Goal: Transaction & Acquisition: Purchase product/service

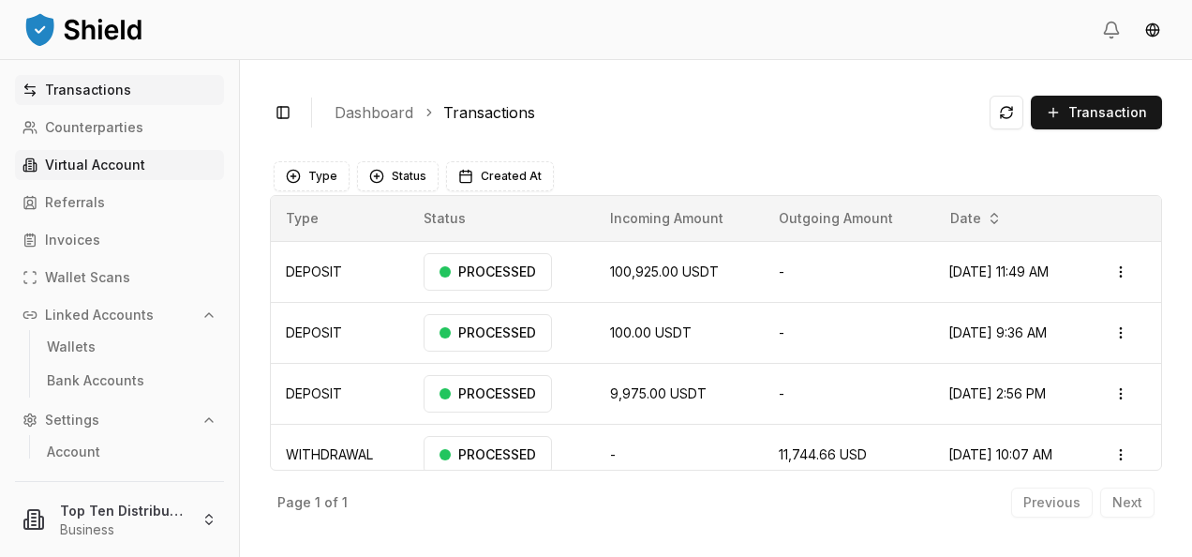
click at [141, 159] on p "Virtual Account" at bounding box center [95, 164] width 100 height 13
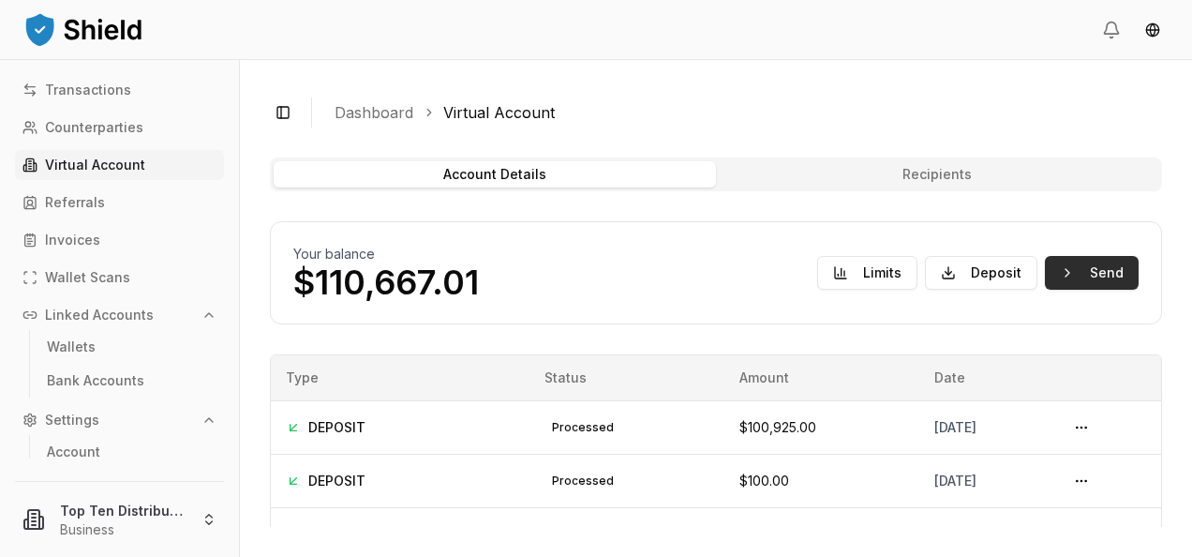
click at [1075, 276] on button "Send" at bounding box center [1092, 273] width 94 height 34
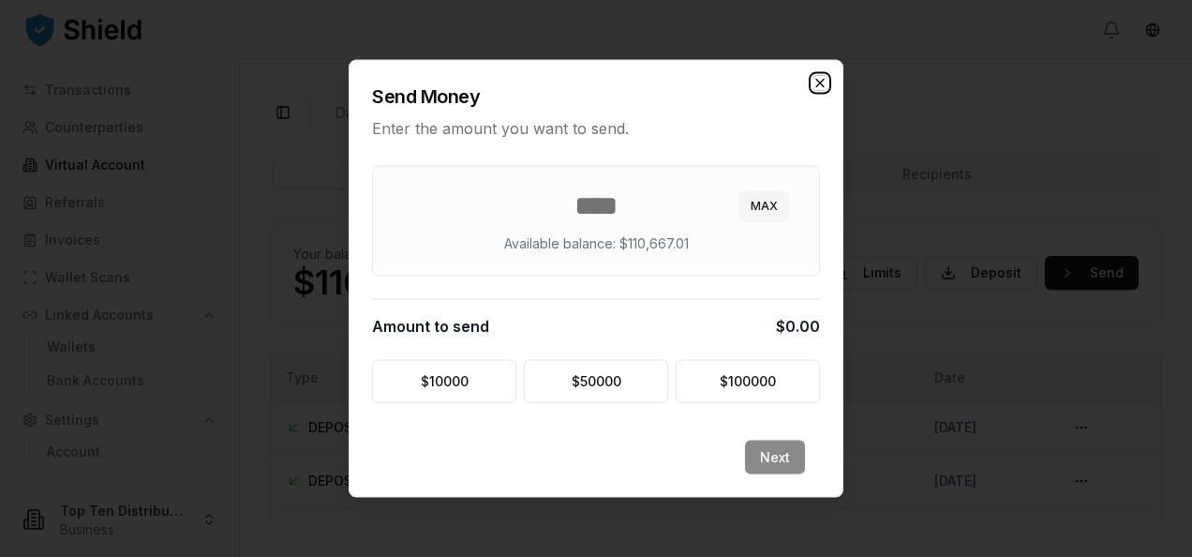
click at [818, 82] on icon "button" at bounding box center [820, 83] width 15 height 15
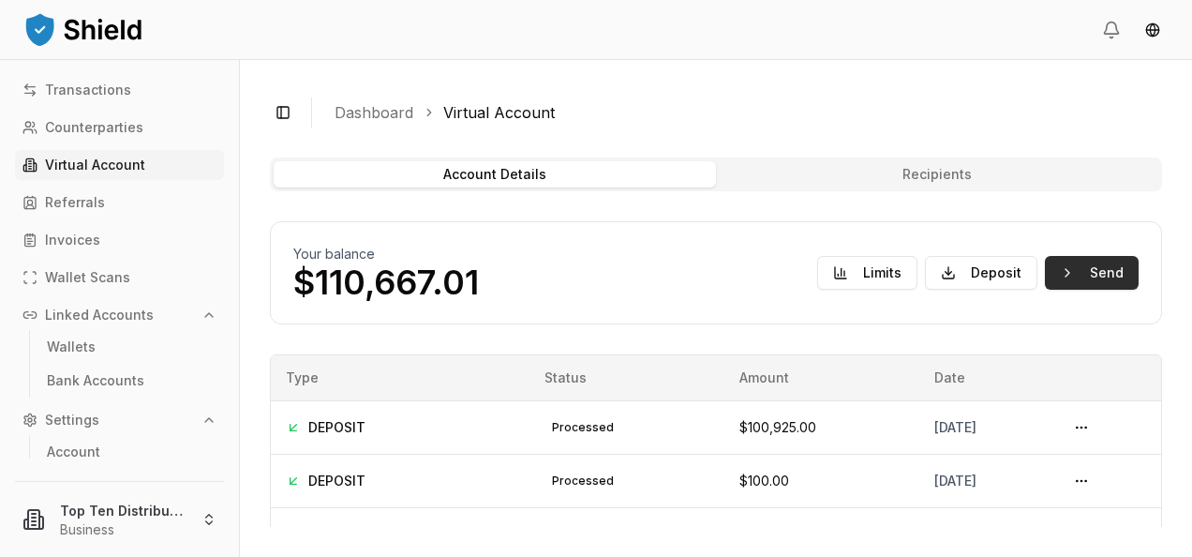
click at [1051, 268] on button "Send" at bounding box center [1092, 273] width 94 height 34
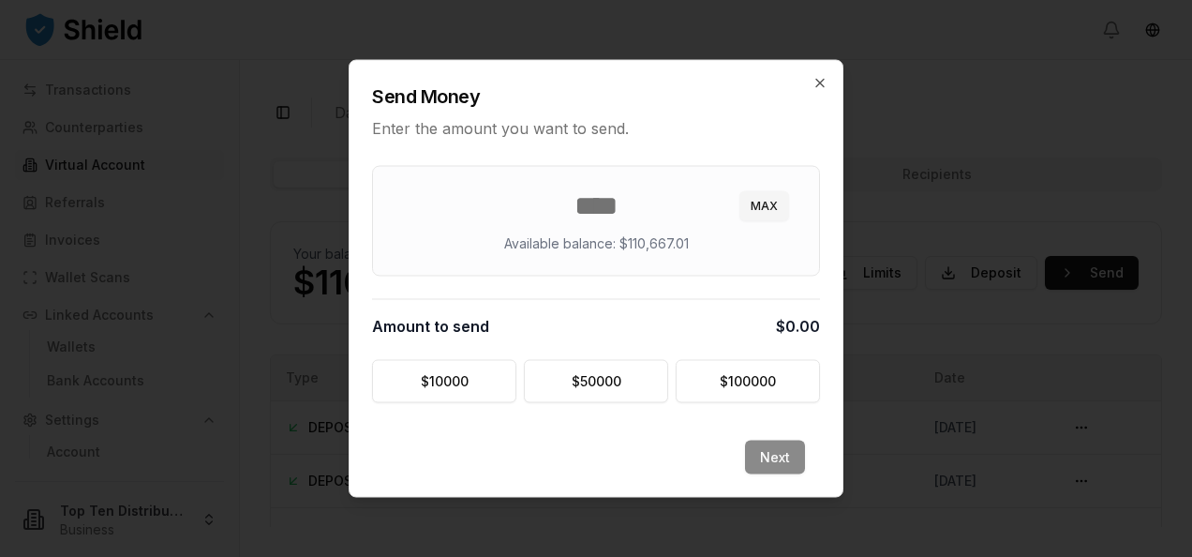
click at [583, 206] on input "number" at bounding box center [595, 206] width 401 height 34
type input "******"
click at [768, 454] on button "Next" at bounding box center [775, 457] width 60 height 34
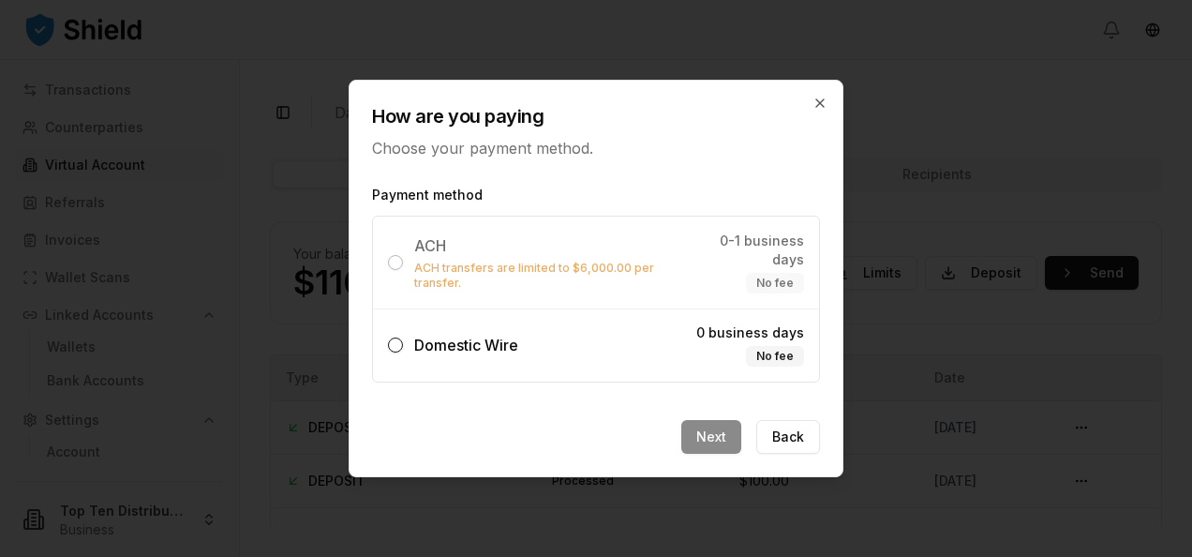
click at [397, 337] on button "Domestic Wire 0 business days No fee" at bounding box center [395, 344] width 15 height 15
click at [711, 424] on button "Next" at bounding box center [711, 437] width 60 height 34
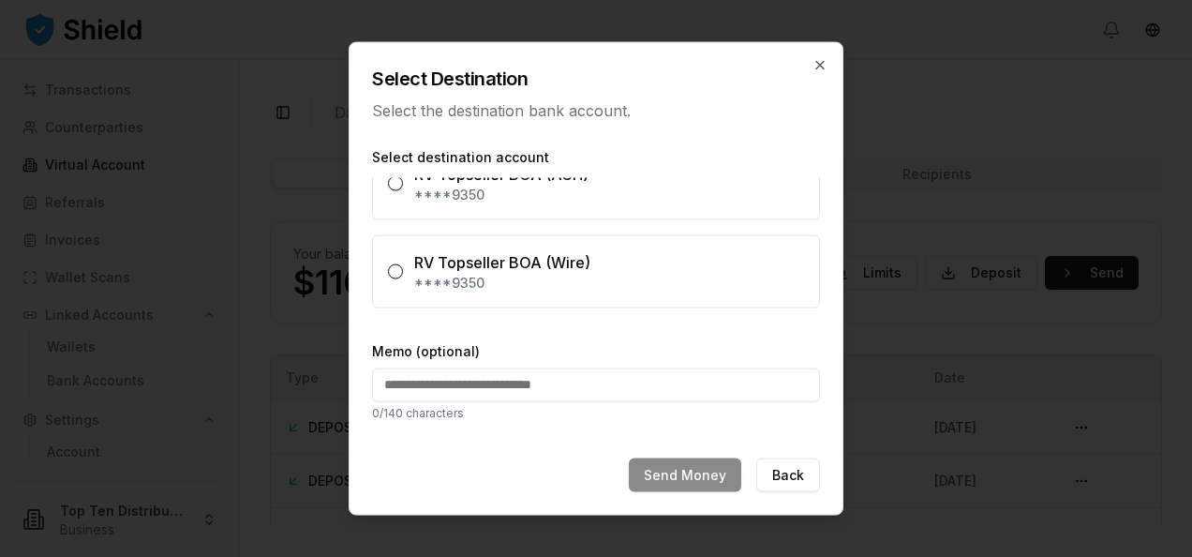
scroll to position [16, 0]
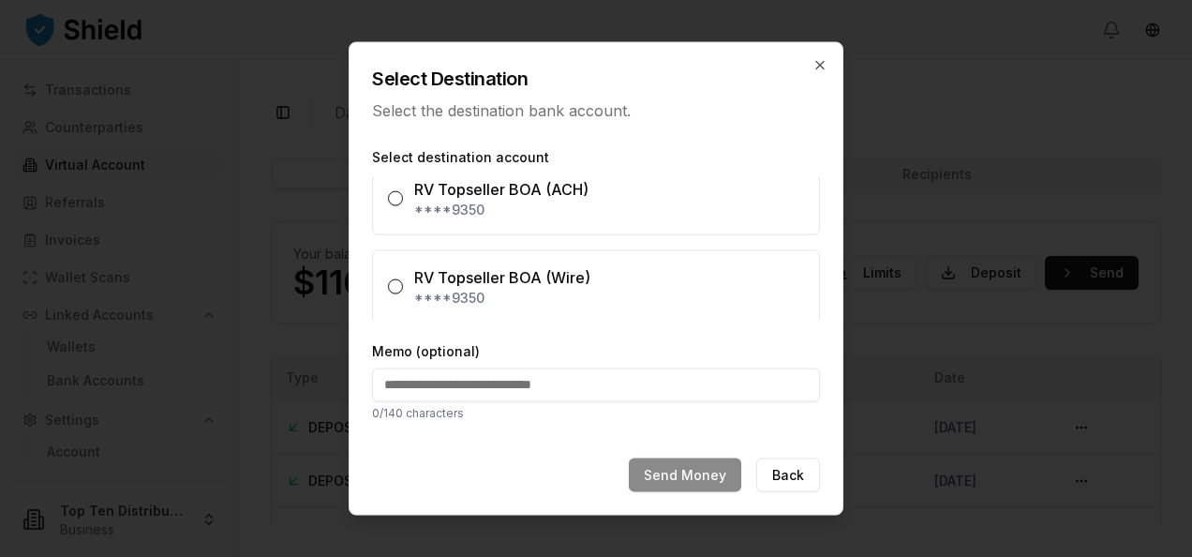
click at [395, 281] on button "RV Topseller BOA (Wire) ****9350" at bounding box center [395, 286] width 15 height 15
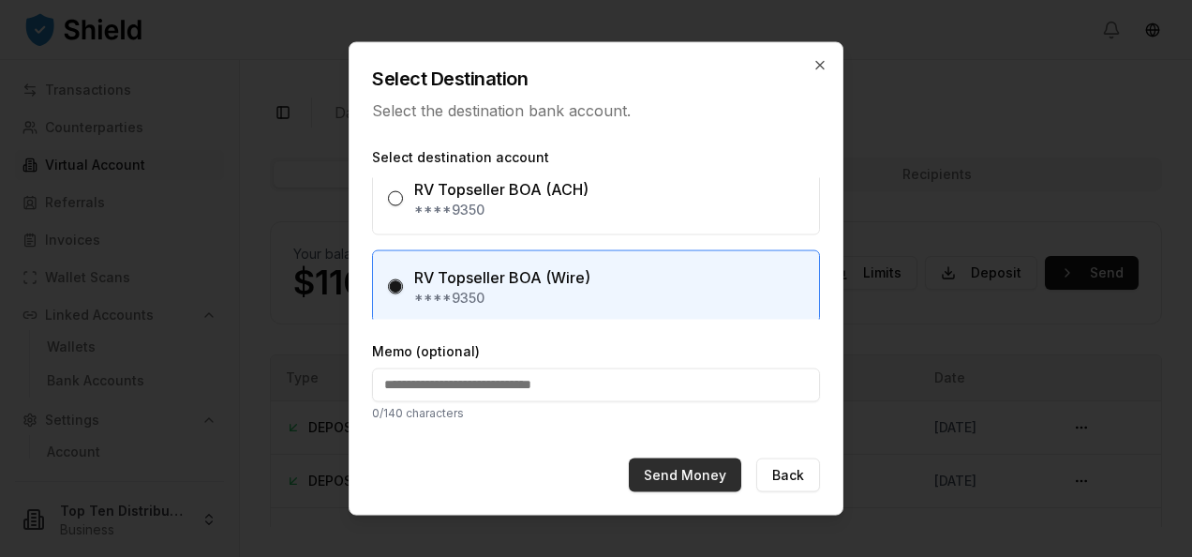
click at [661, 476] on button "Send Money" at bounding box center [685, 474] width 112 height 34
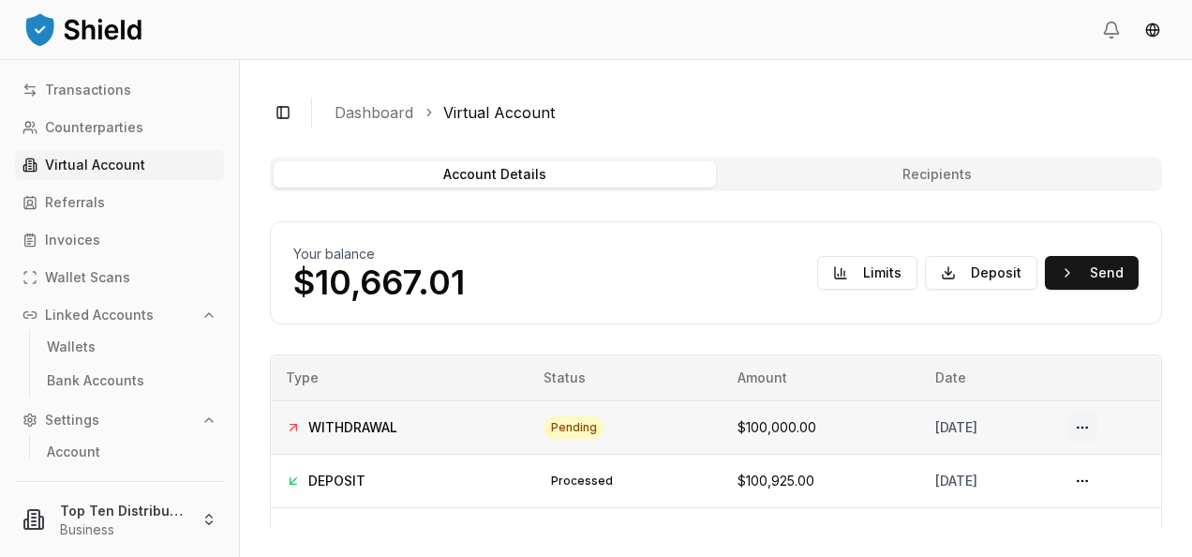
click at [1082, 427] on button at bounding box center [1082, 427] width 30 height 30
click at [994, 482] on div "[DATE]" at bounding box center [985, 480] width 101 height 19
click at [596, 273] on div "Your balance $10,667.01 Limits Deposit Send" at bounding box center [715, 273] width 845 height 56
click at [70, 86] on p "Transactions" at bounding box center [88, 89] width 86 height 13
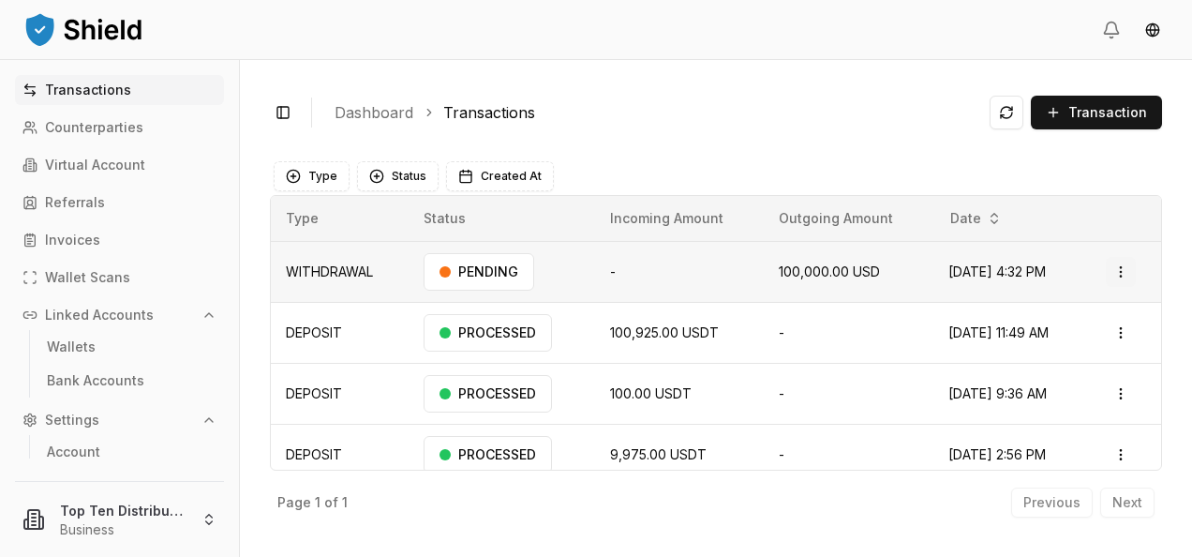
click at [1111, 271] on html "Transactions Counterparties Virtual Account Referrals Invoices Wallet Scans Lin…" at bounding box center [596, 278] width 1192 height 557
click at [778, 388] on html "Transactions Counterparties Virtual Account Referrals Invoices Wallet Scans Lin…" at bounding box center [596, 278] width 1192 height 557
click at [1111, 334] on html "Transactions Counterparties Virtual Account Referrals Invoices Wallet Scans Lin…" at bounding box center [596, 278] width 1192 height 557
click at [791, 338] on html "Transactions Counterparties Virtual Account Referrals Invoices Wallet Scans Lin…" at bounding box center [596, 278] width 1192 height 557
click at [111, 169] on p "Virtual Account" at bounding box center [95, 164] width 100 height 13
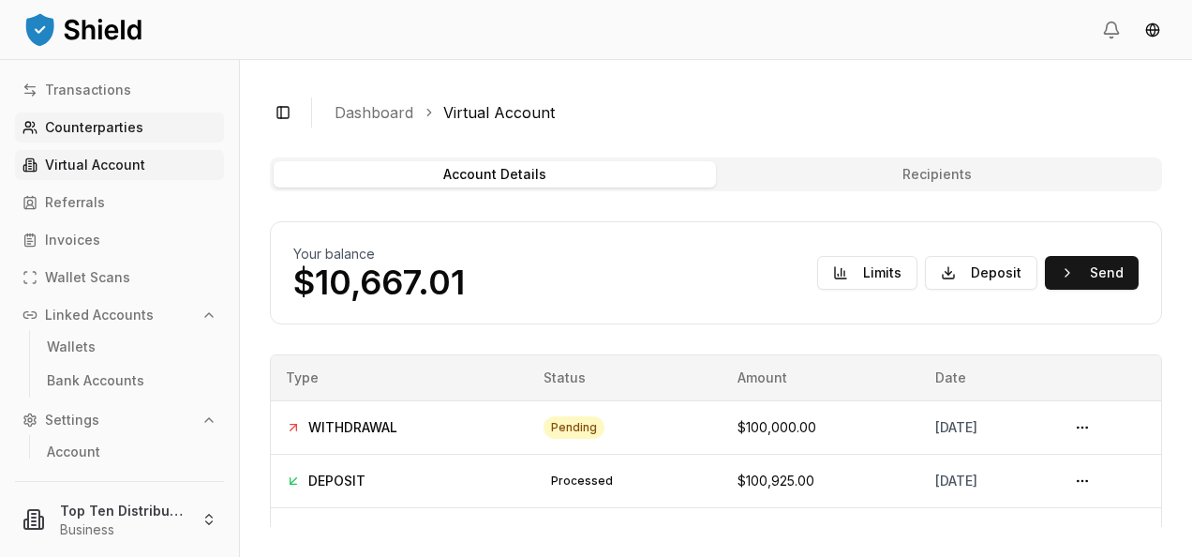
click at [82, 130] on p "Counterparties" at bounding box center [94, 127] width 98 height 13
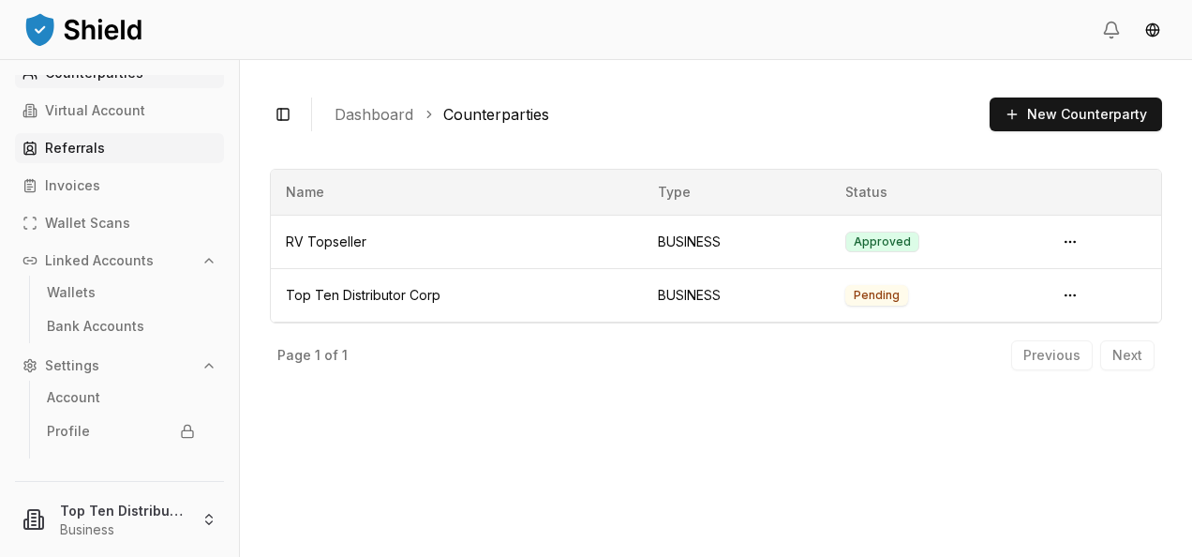
scroll to position [78, 0]
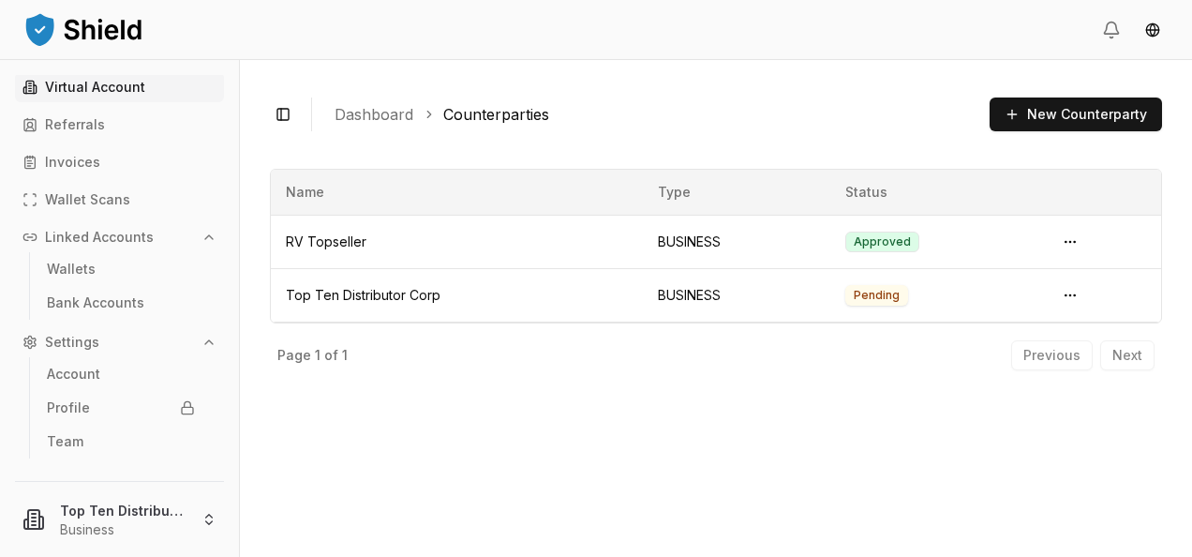
click at [83, 85] on p "Virtual Account" at bounding box center [95, 87] width 100 height 13
click at [101, 88] on p "Virtual Account" at bounding box center [95, 87] width 100 height 13
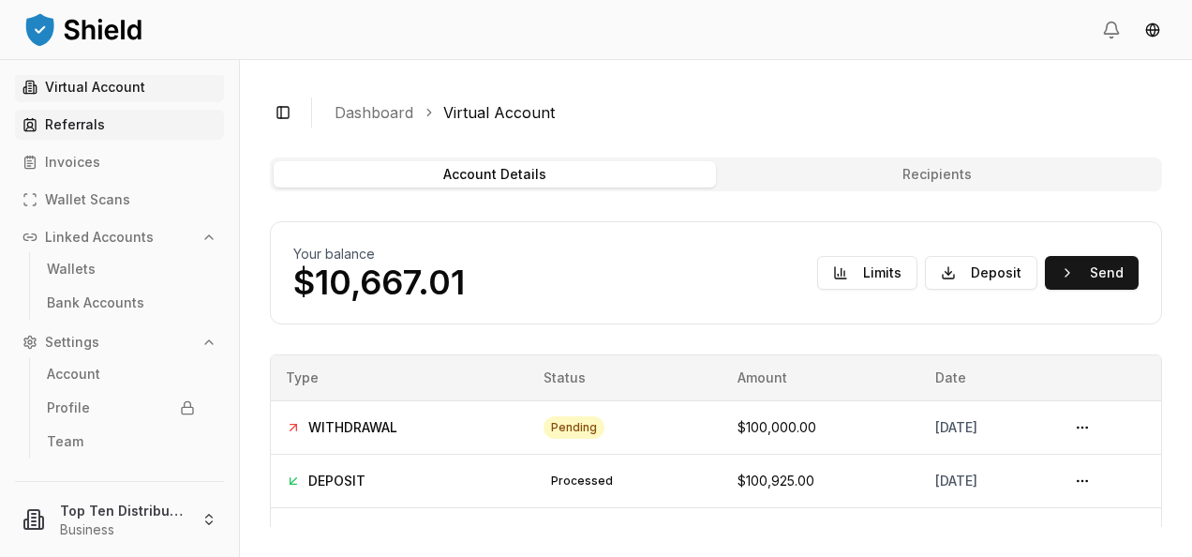
click at [76, 128] on p "Referrals" at bounding box center [75, 124] width 60 height 13
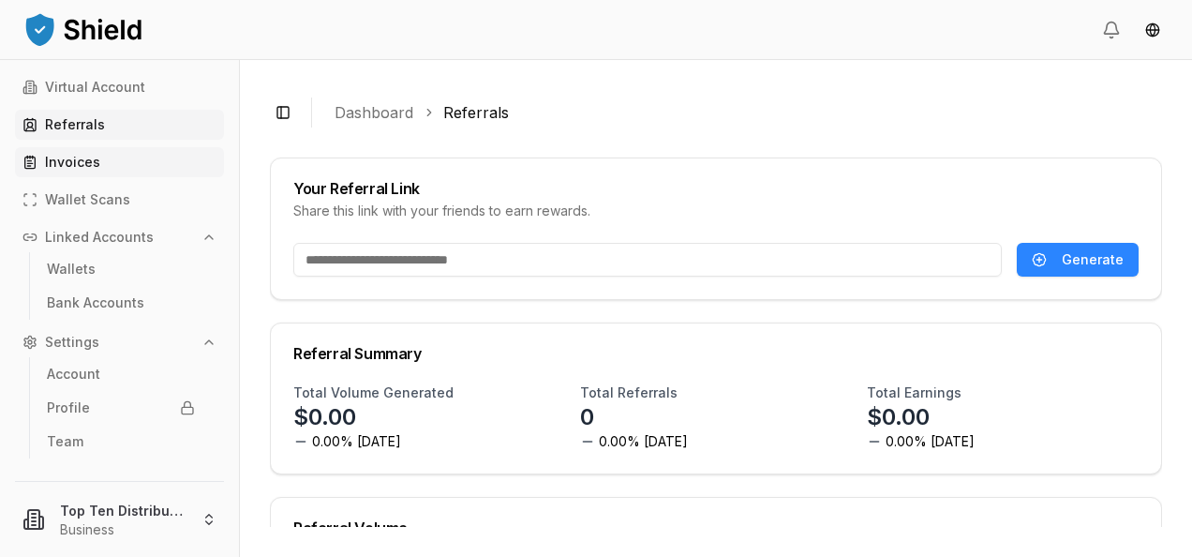
click at [62, 167] on p "Invoices" at bounding box center [72, 162] width 55 height 13
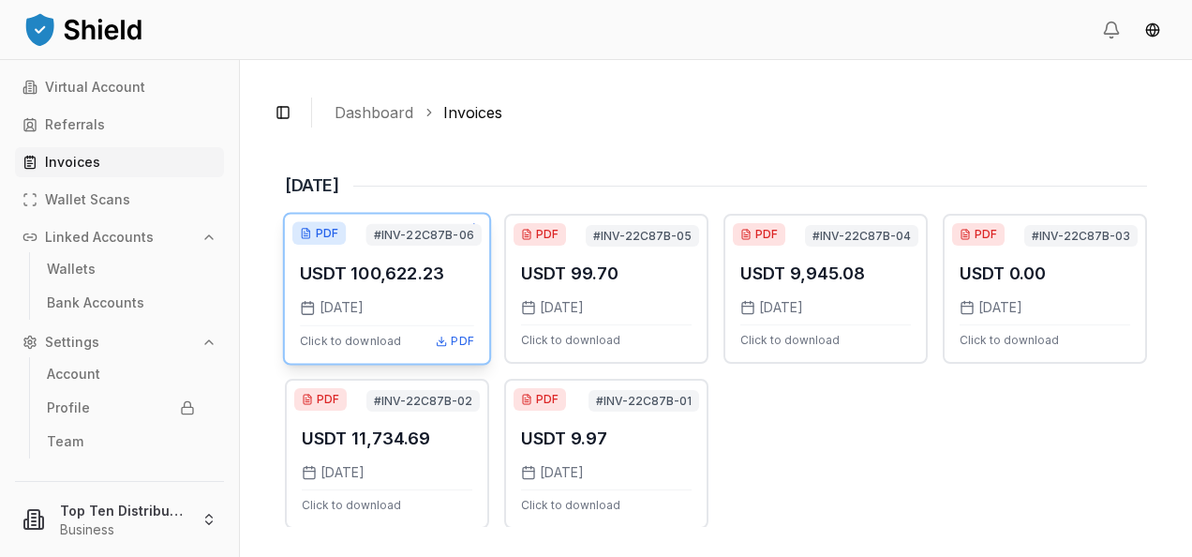
click at [312, 228] on div "PDF" at bounding box center [318, 233] width 53 height 22
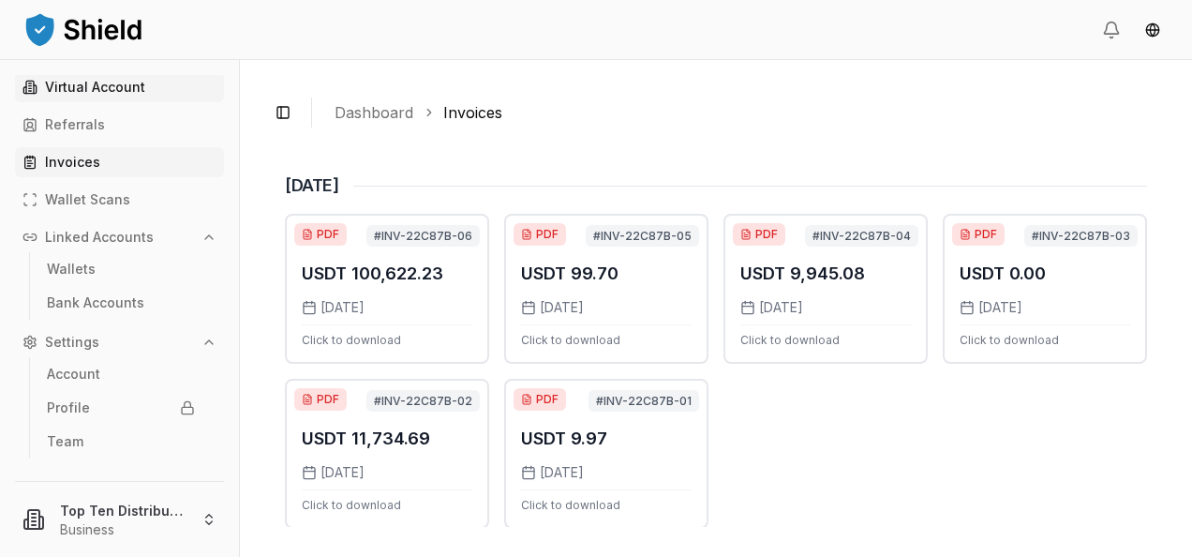
click at [79, 85] on p "Virtual Account" at bounding box center [95, 87] width 100 height 13
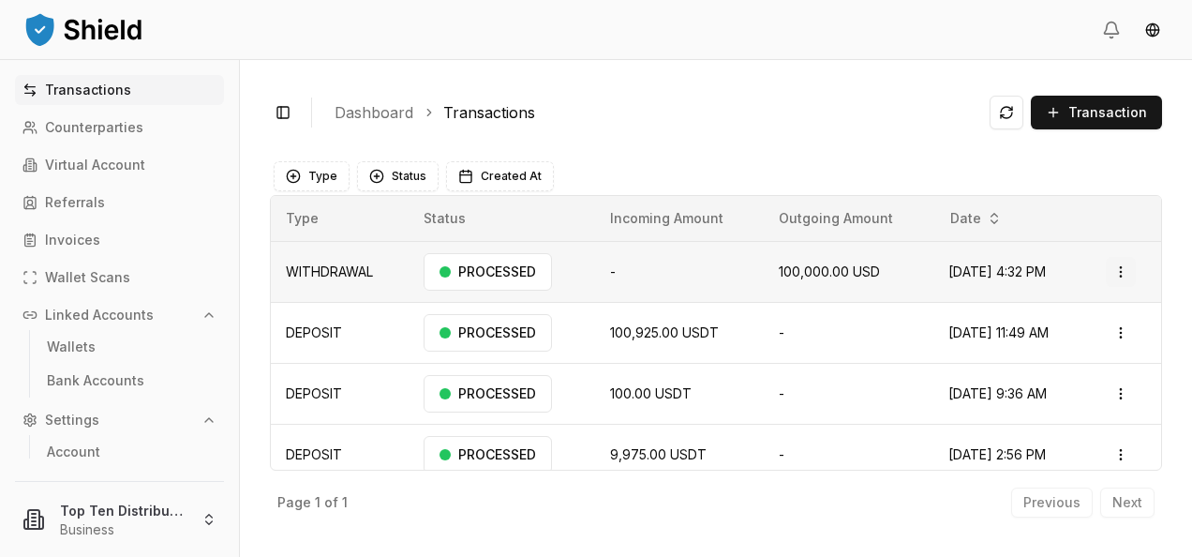
click at [1112, 269] on html "Transactions Counterparties Virtual Account Referrals Invoices Wallet Scans Lin…" at bounding box center [596, 278] width 1192 height 557
click at [1034, 341] on p "Download Invoice" at bounding box center [1068, 345] width 99 height 11
click at [1112, 274] on html "Transactions Counterparties Virtual Account Referrals Invoices Wallet Scans Lin…" at bounding box center [596, 278] width 1192 height 557
click at [88, 167] on html "Transactions Counterparties Virtual Account Referrals Invoices Wallet Scans Lin…" at bounding box center [596, 278] width 1192 height 557
click at [88, 163] on p "Virtual Account" at bounding box center [95, 164] width 100 height 13
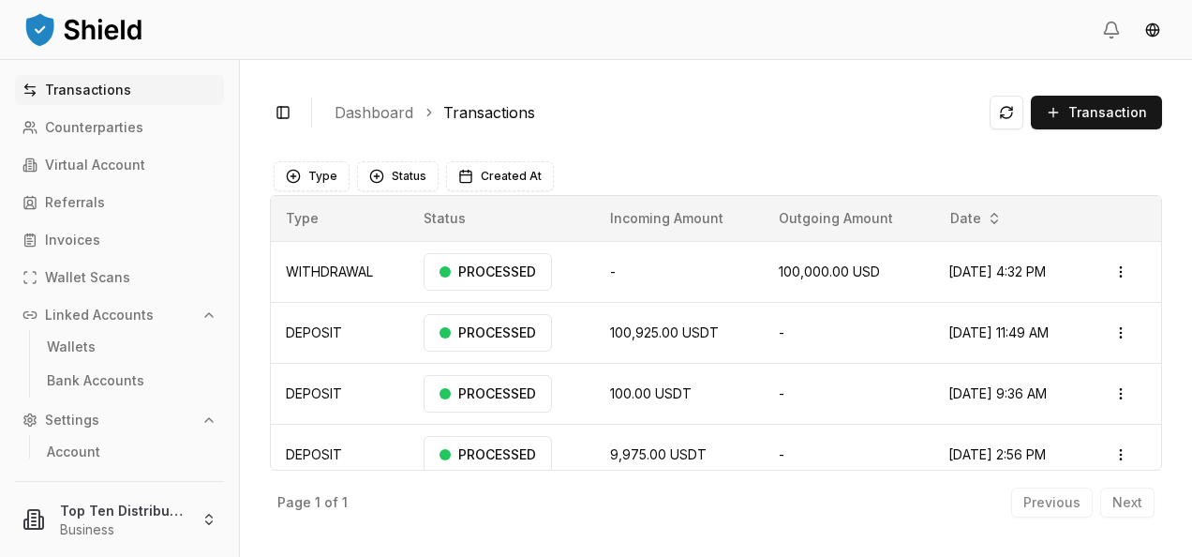
scroll to position [78, 0]
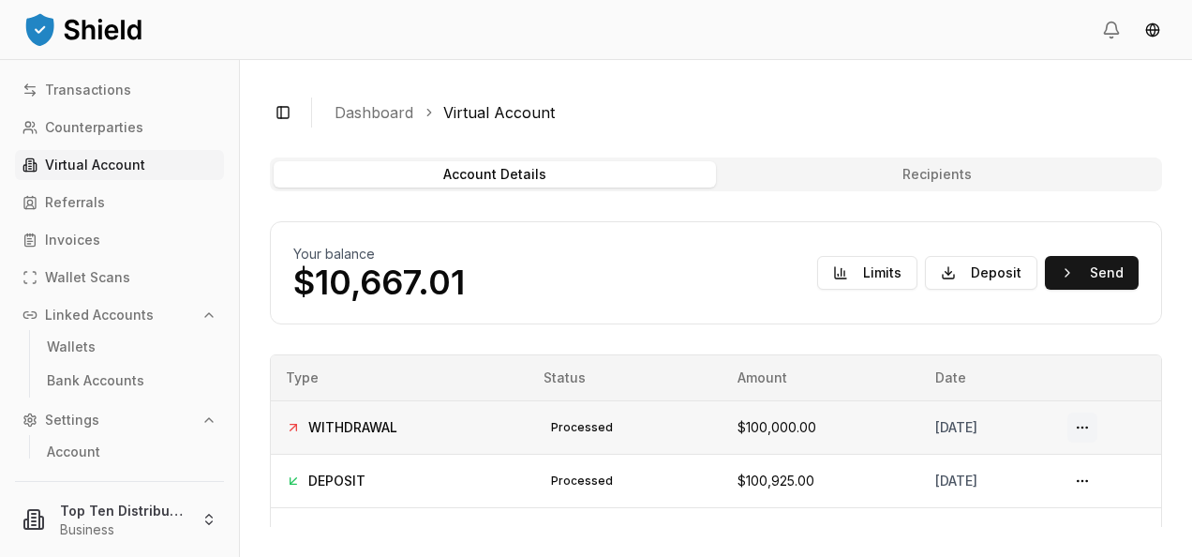
click at [1081, 426] on button at bounding box center [1082, 427] width 30 height 30
click at [1079, 425] on button at bounding box center [1082, 427] width 30 height 30
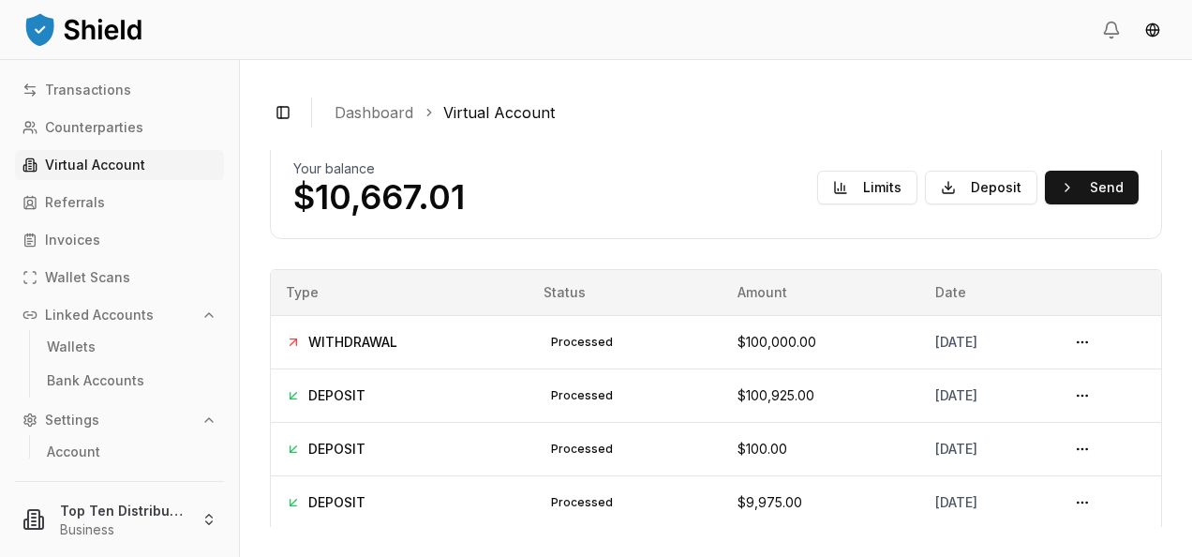
scroll to position [94, 0]
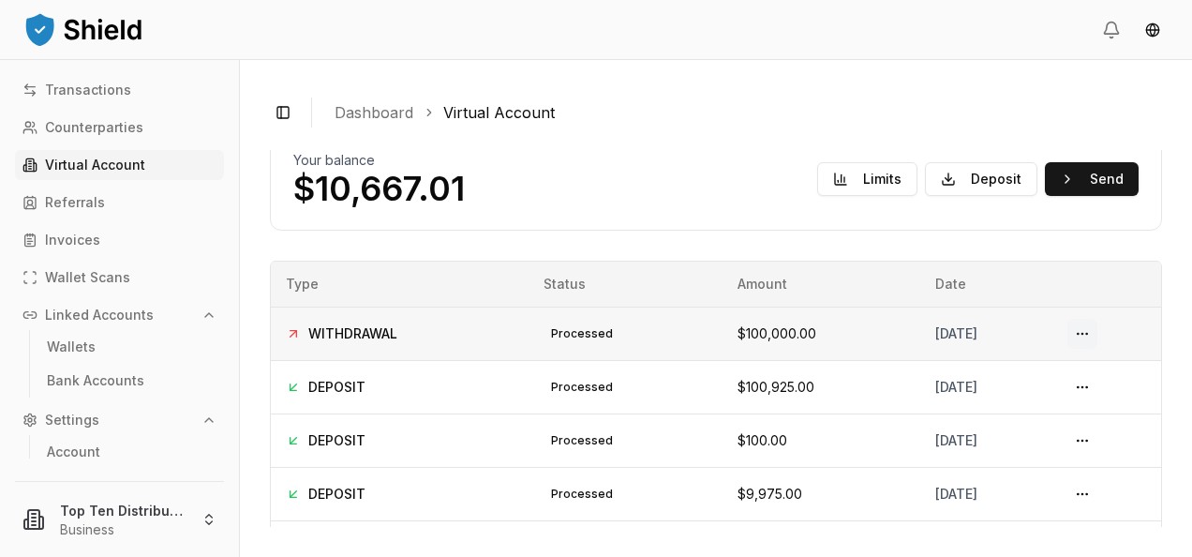
click at [1077, 335] on button at bounding box center [1082, 334] width 30 height 30
click at [1078, 331] on button at bounding box center [1082, 334] width 30 height 30
click at [1079, 331] on button at bounding box center [1082, 334] width 30 height 30
click at [1081, 383] on button at bounding box center [1082, 387] width 30 height 30
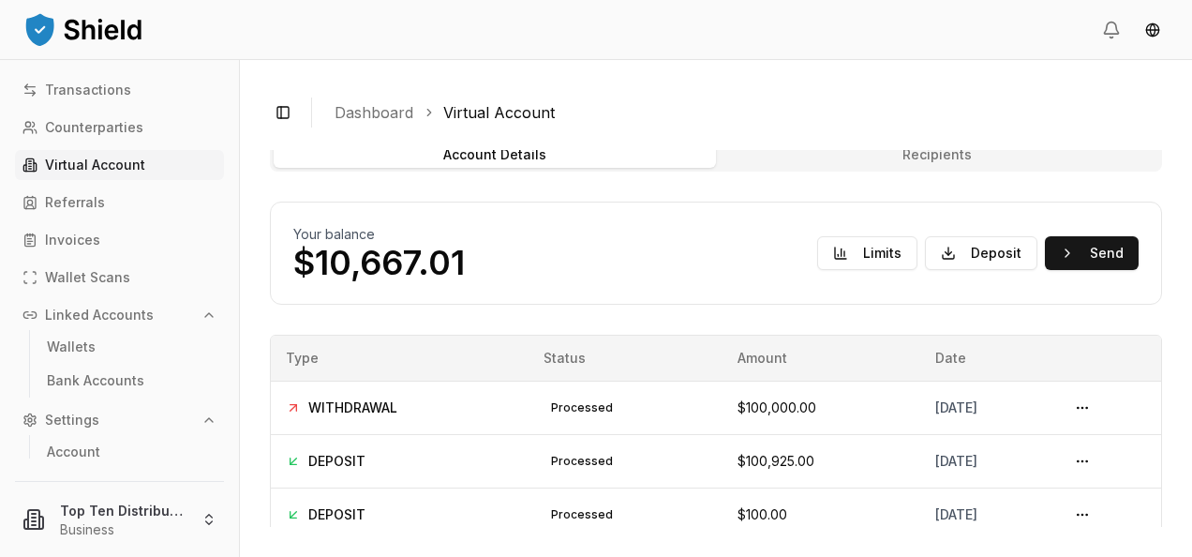
scroll to position [0, 0]
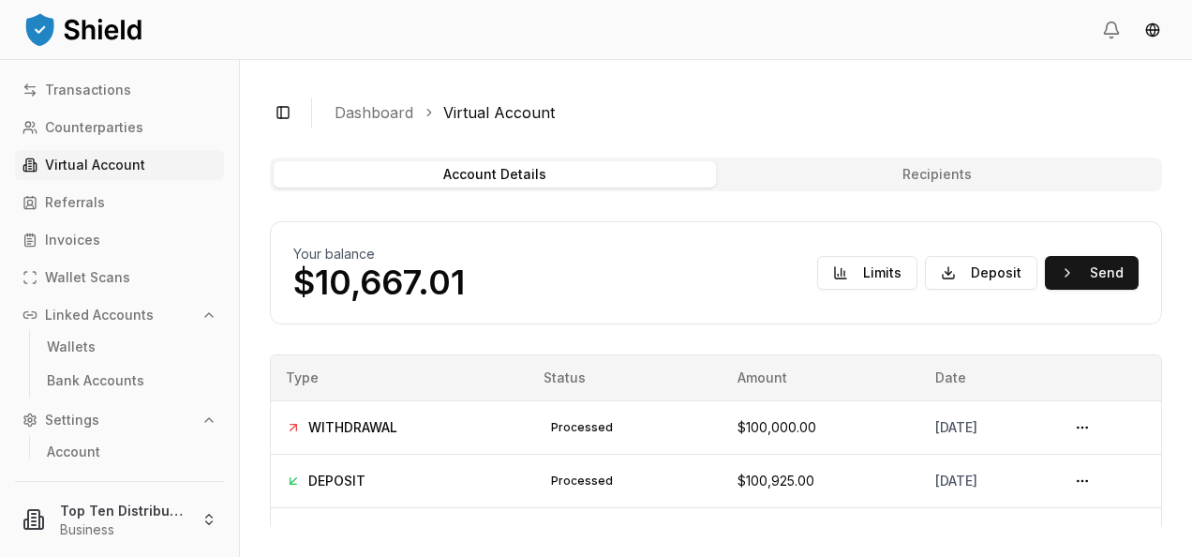
click at [858, 171] on button "Recipients" at bounding box center [937, 174] width 442 height 26
click at [445, 171] on button "Account Details" at bounding box center [495, 174] width 442 height 26
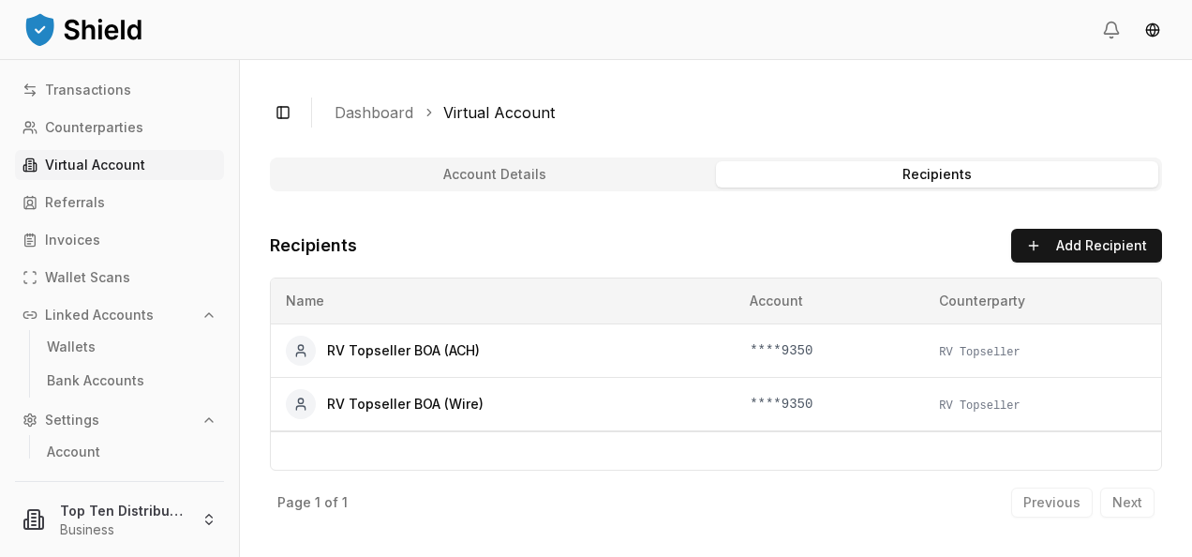
click at [467, 167] on button "Account Details" at bounding box center [495, 174] width 442 height 26
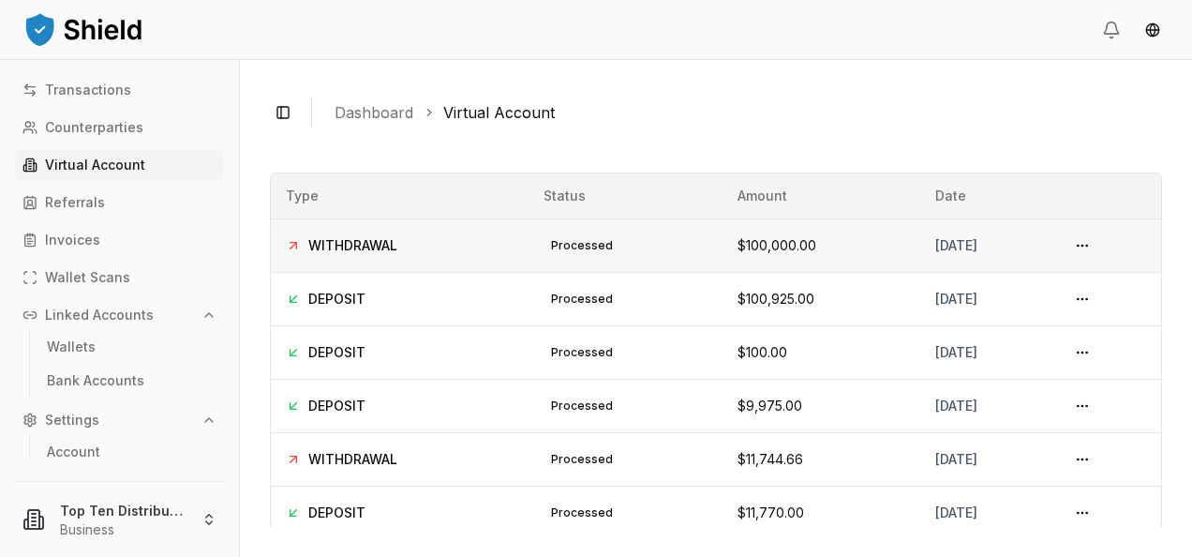
scroll to position [187, 0]
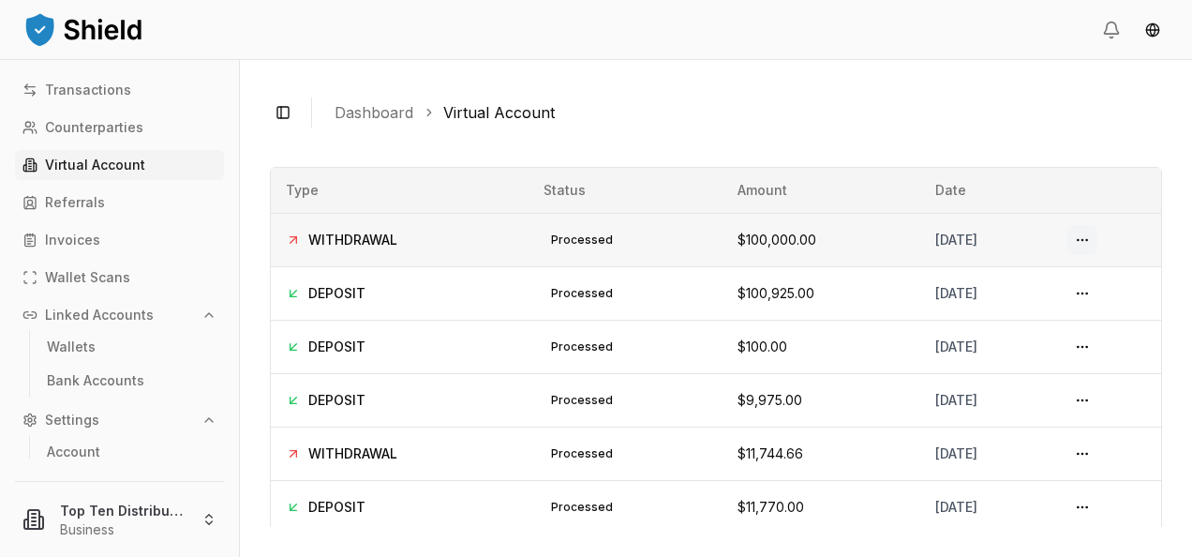
click at [1079, 240] on button at bounding box center [1082, 240] width 30 height 30
click at [1081, 238] on button at bounding box center [1082, 240] width 30 height 30
click at [1081, 237] on button at bounding box center [1082, 240] width 30 height 30
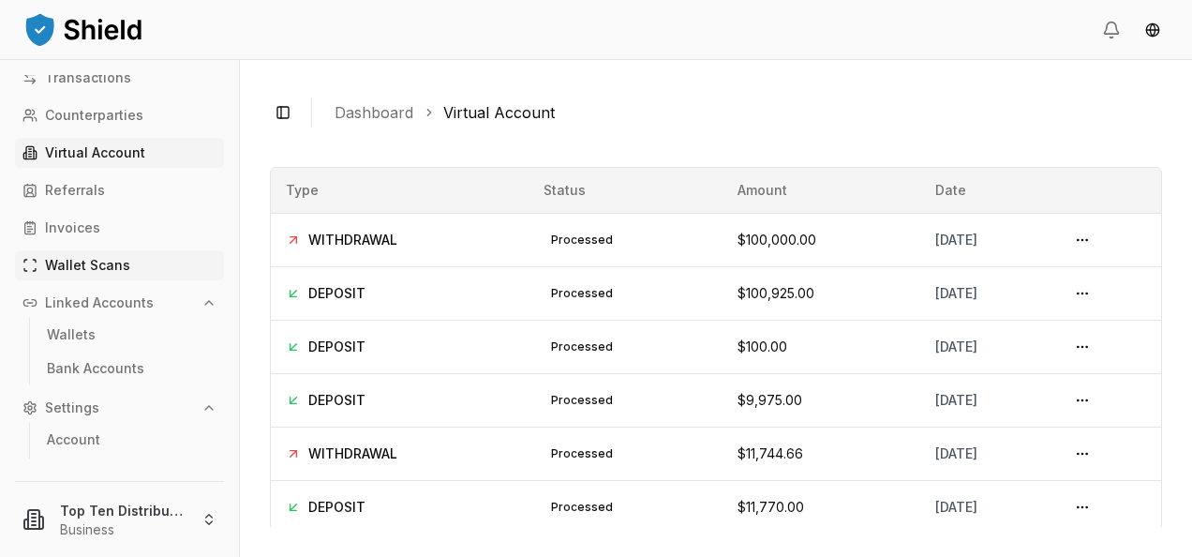
scroll to position [0, 0]
